Goal: Check status

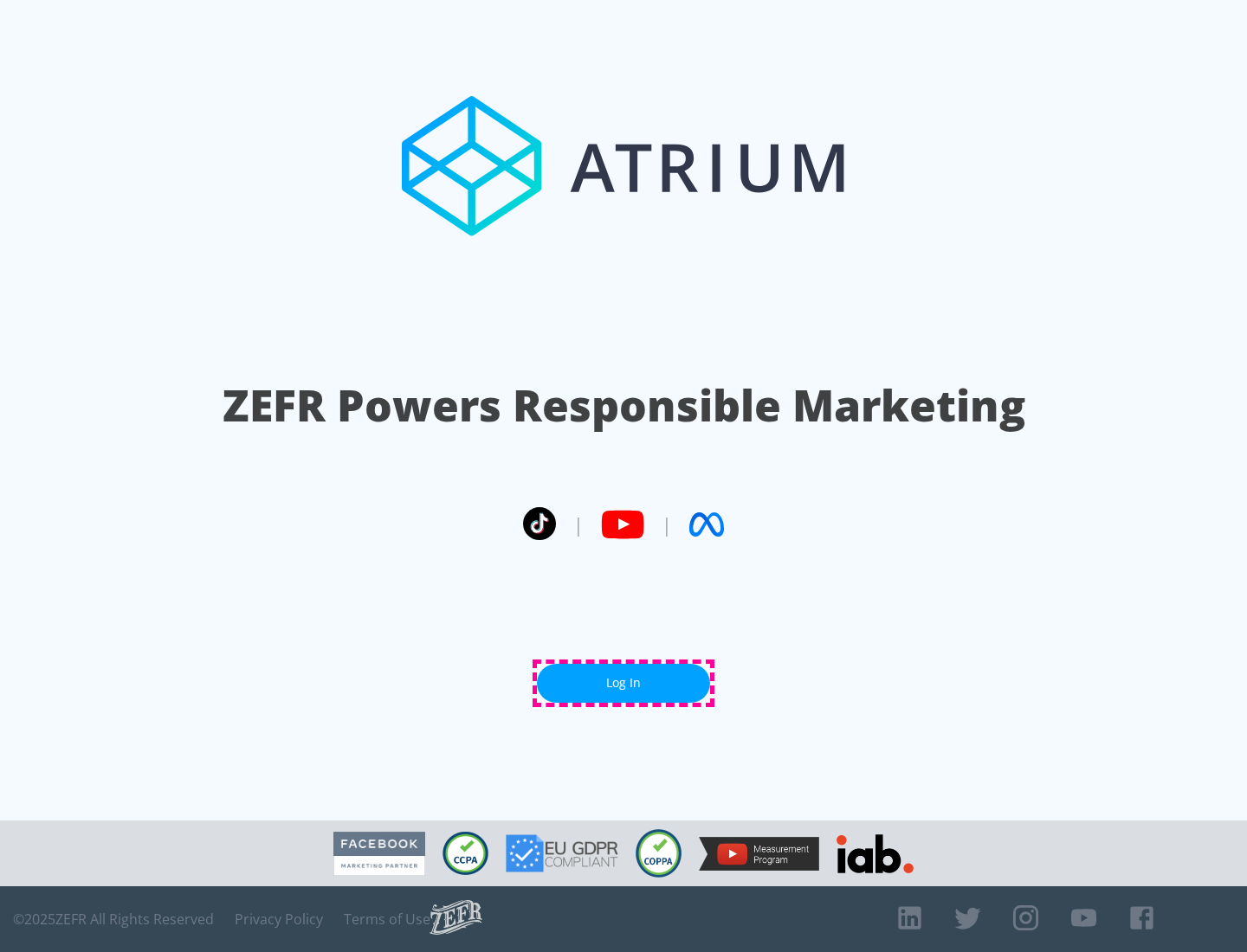
click at [624, 683] on link "Log In" at bounding box center [624, 684] width 173 height 39
